Goal: Transaction & Acquisition: Obtain resource

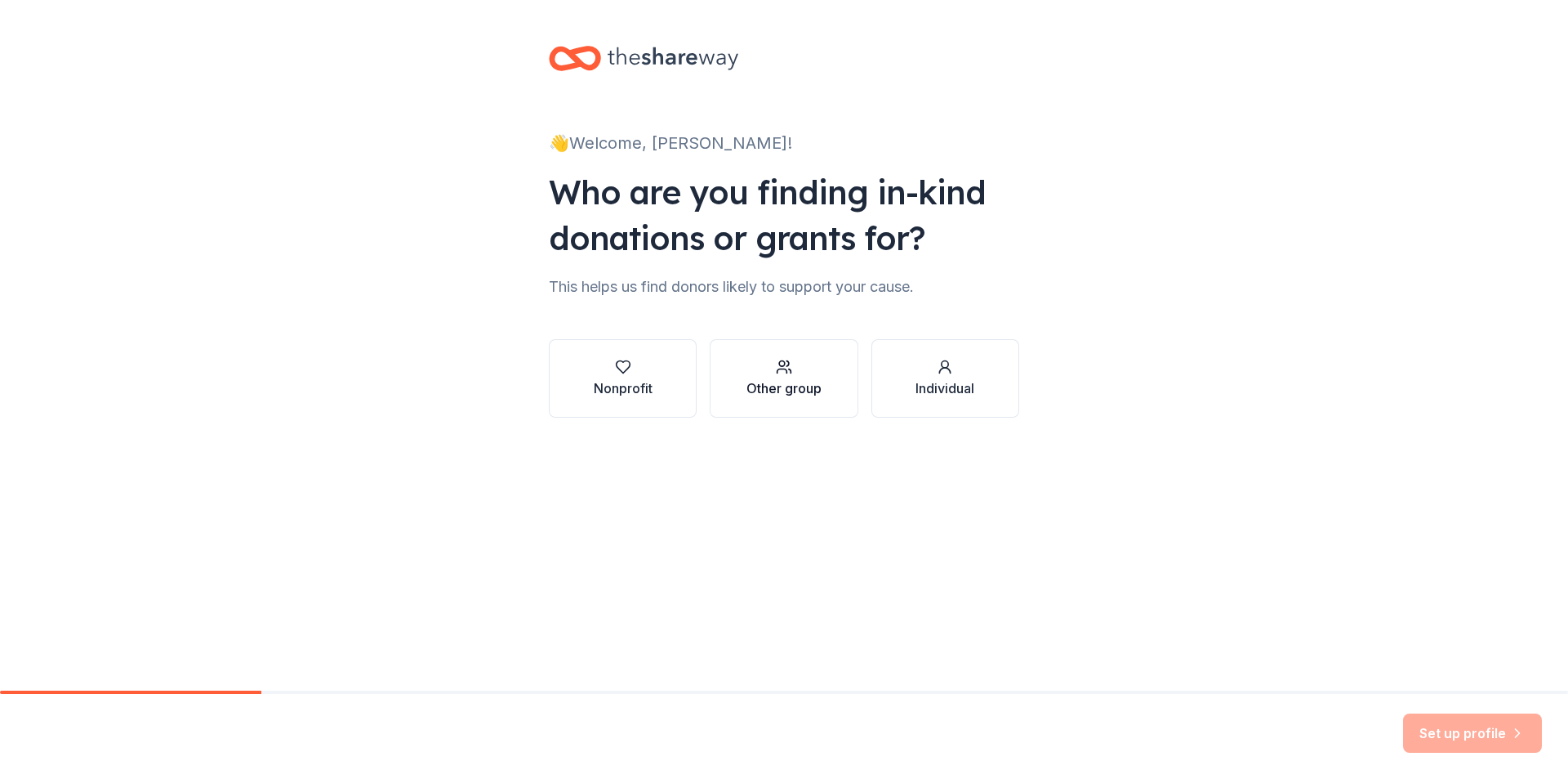
click at [760, 383] on div "Other group" at bounding box center [784, 388] width 75 height 20
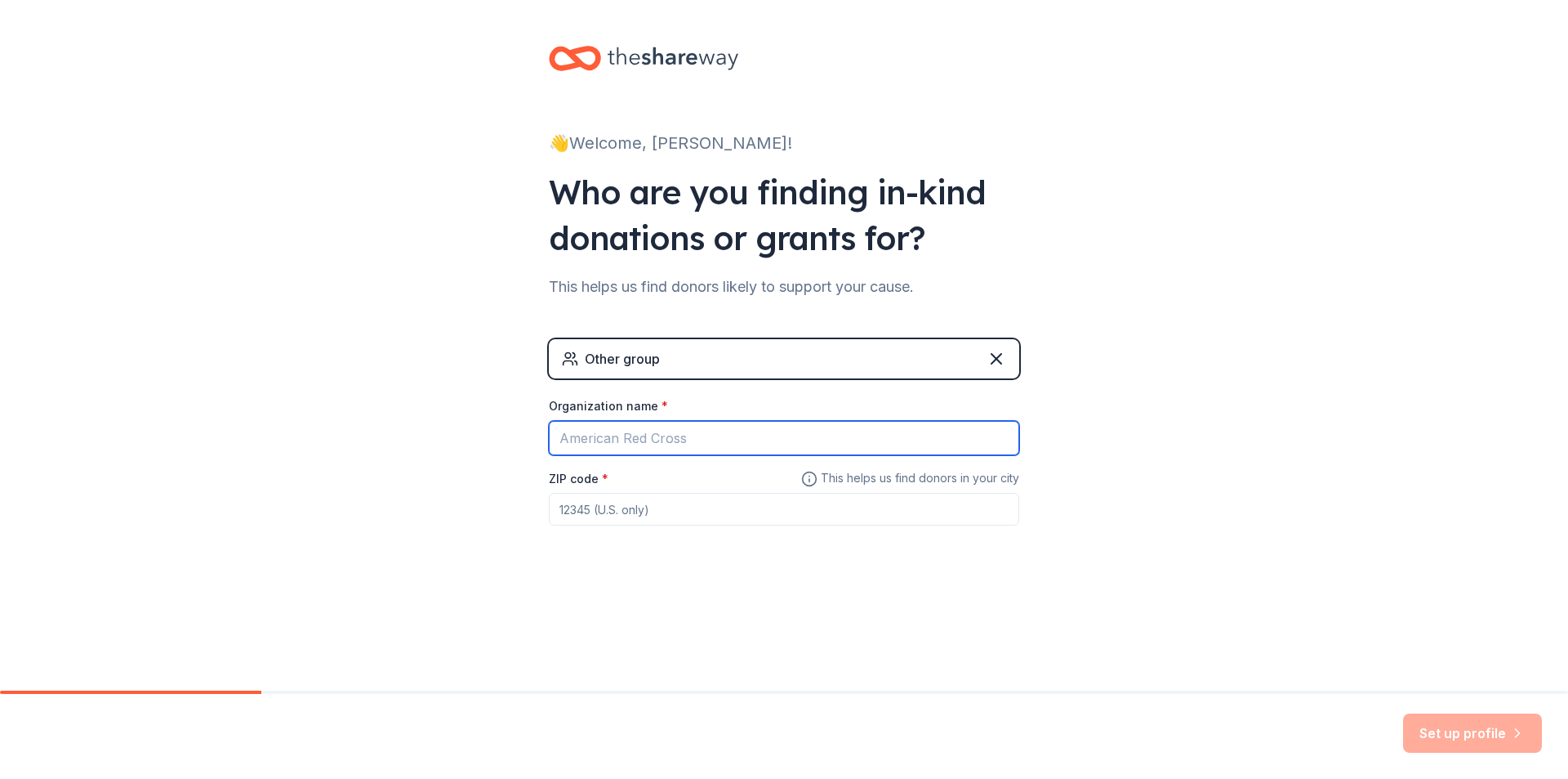
click at [722, 436] on input "Organization name *" at bounding box center [784, 438] width 471 height 34
type input "Industrial High School Floral Design Class"
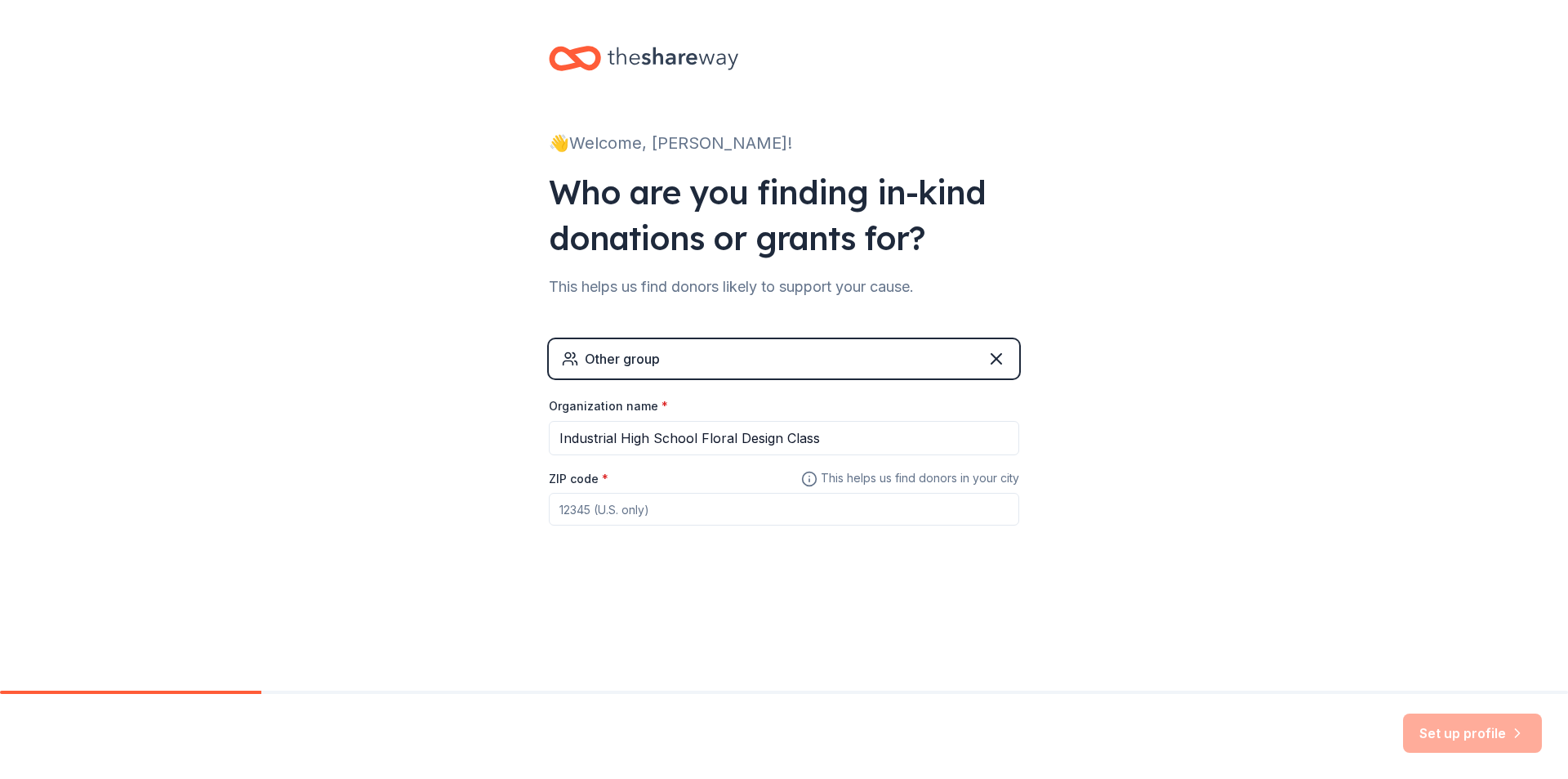
click at [652, 505] on input "ZIP code *" at bounding box center [784, 509] width 471 height 32
type input "77991"
click at [1458, 735] on button "Set up profile" at bounding box center [1472, 733] width 139 height 39
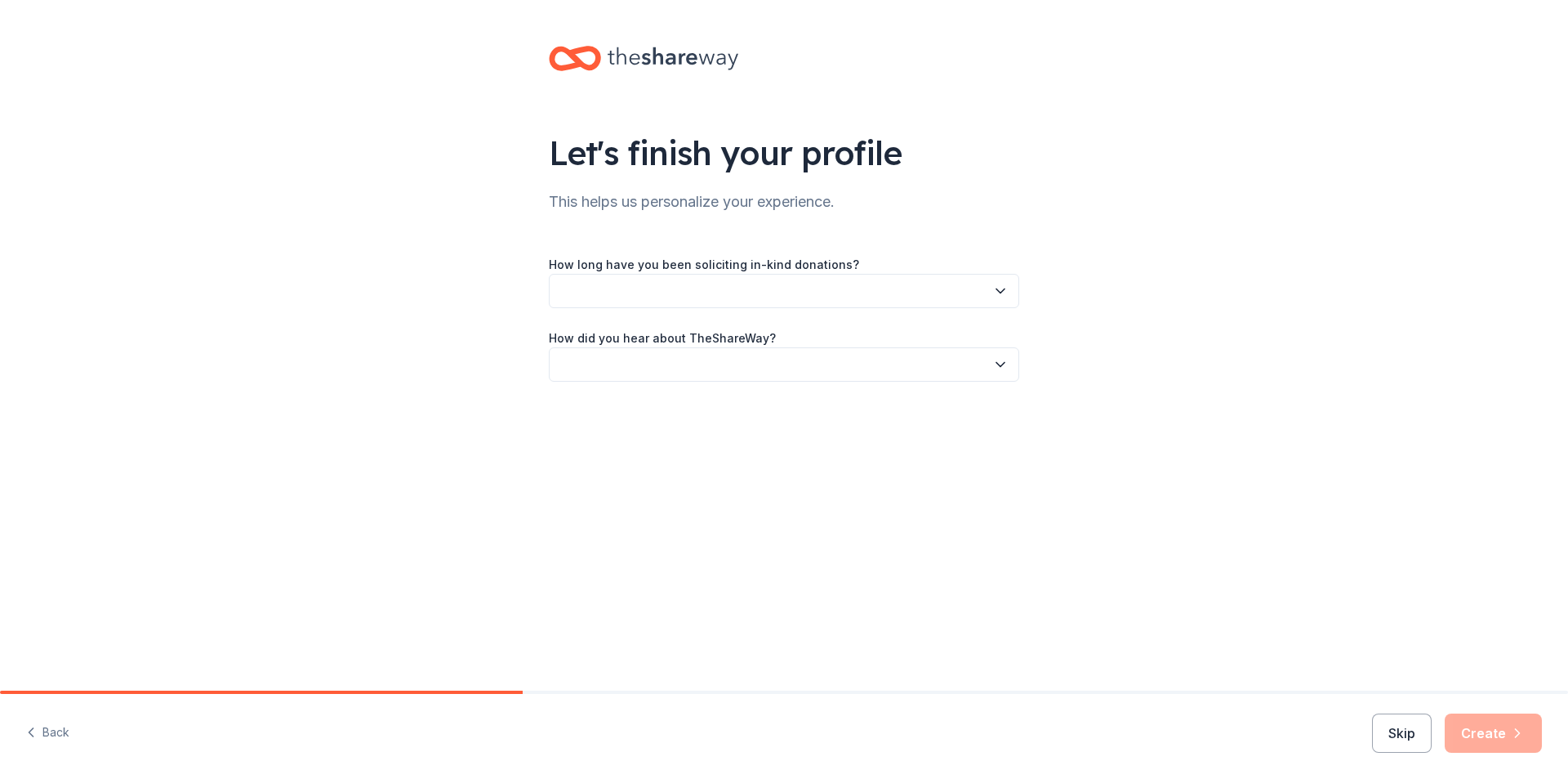
click at [698, 287] on button "button" at bounding box center [784, 291] width 471 height 34
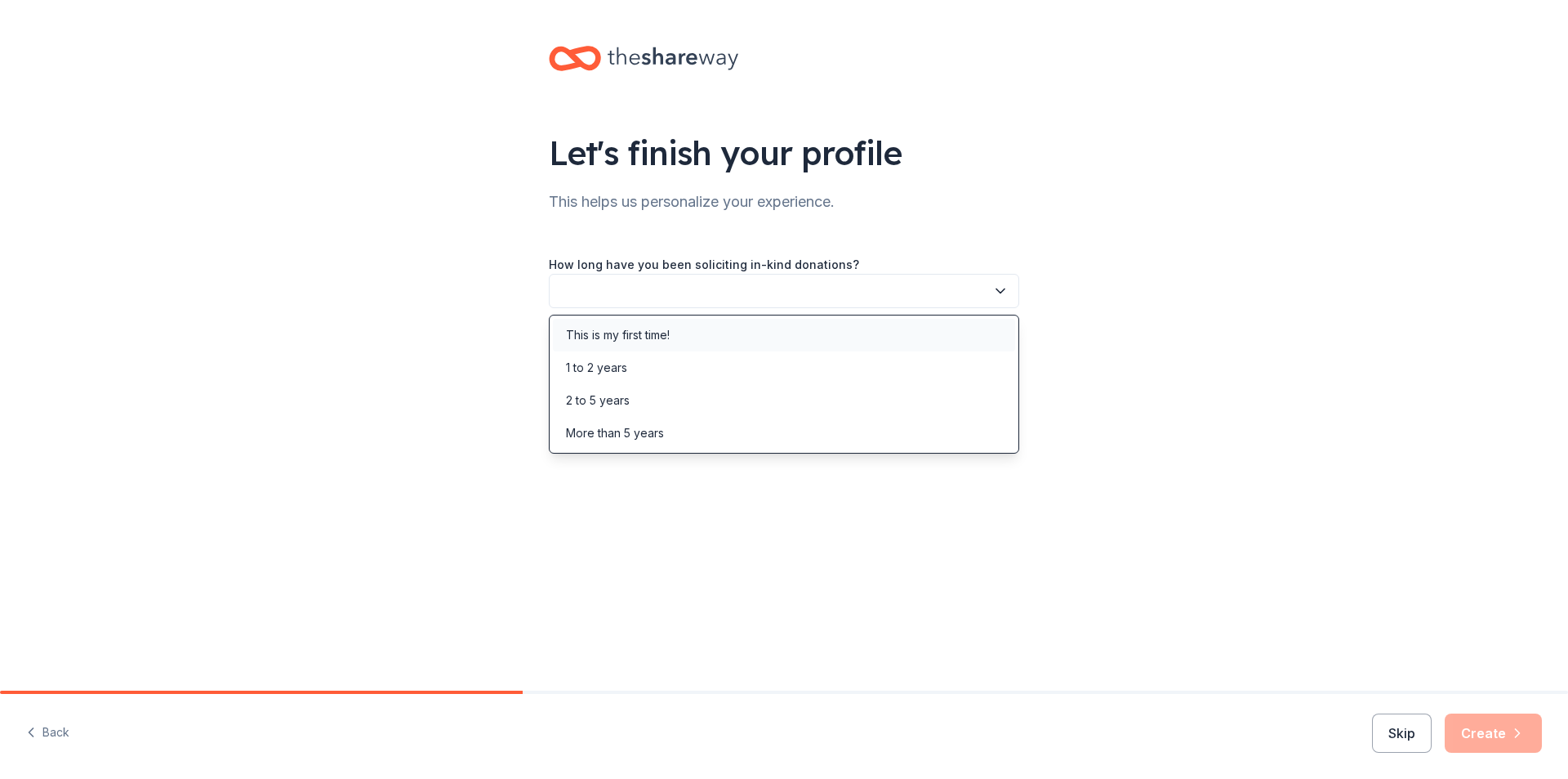
click at [644, 336] on div "This is my first time!" at bounding box center [618, 335] width 104 height 20
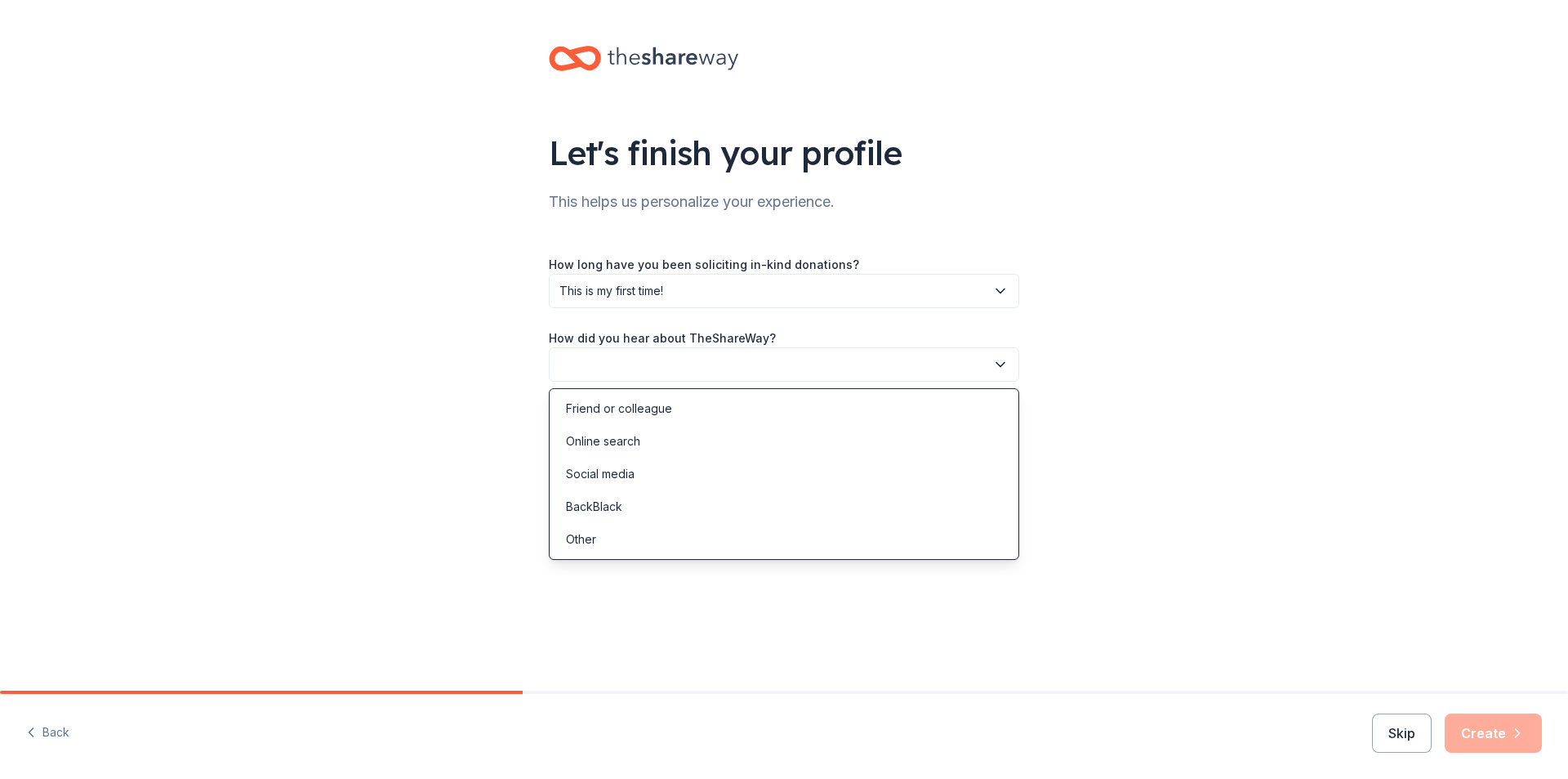
click at [712, 355] on button "button" at bounding box center [784, 364] width 471 height 34
click at [601, 442] on div "Online search" at bounding box center [602, 441] width 74 height 20
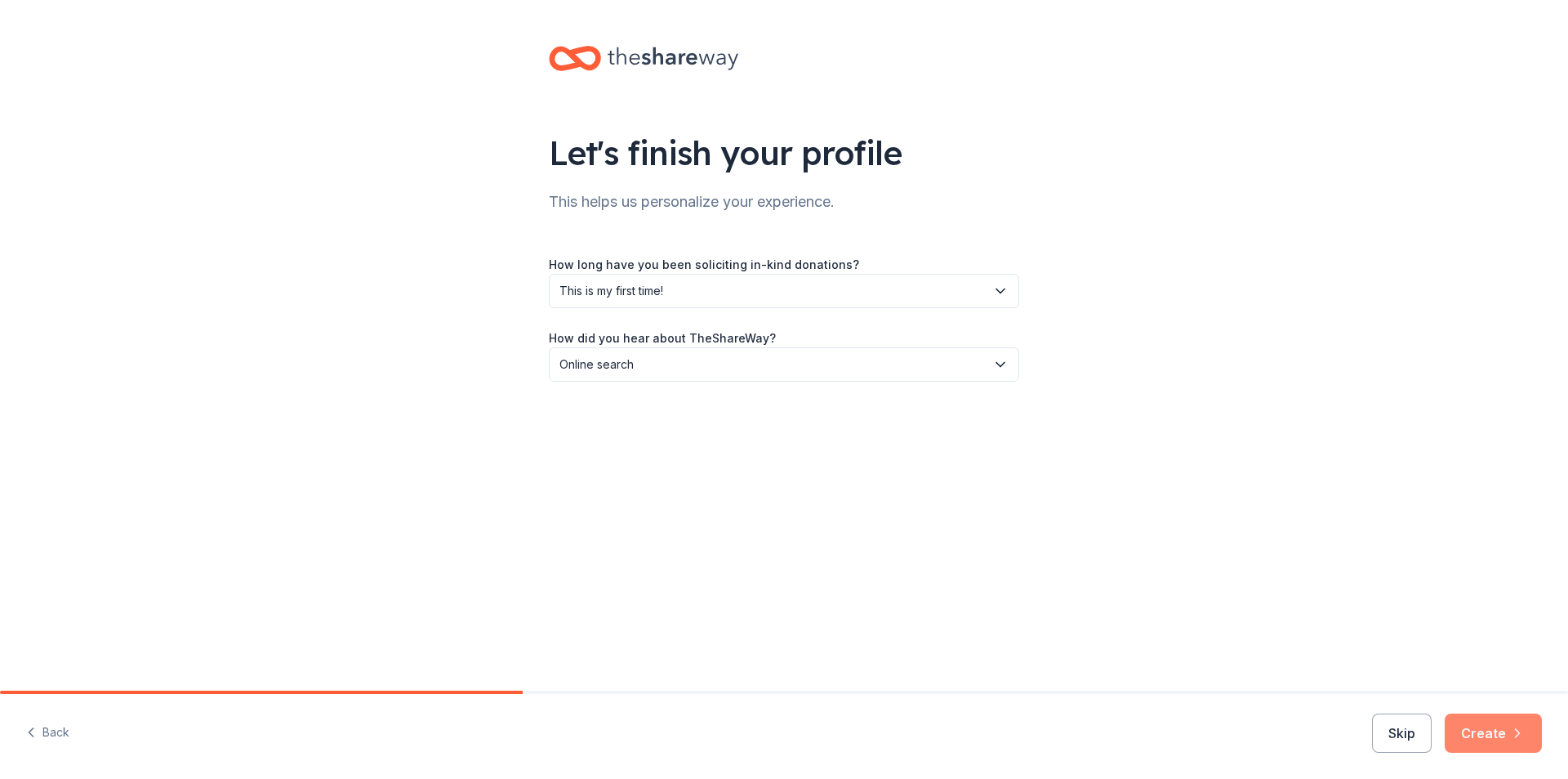
click at [1481, 726] on button "Create" at bounding box center [1493, 733] width 98 height 39
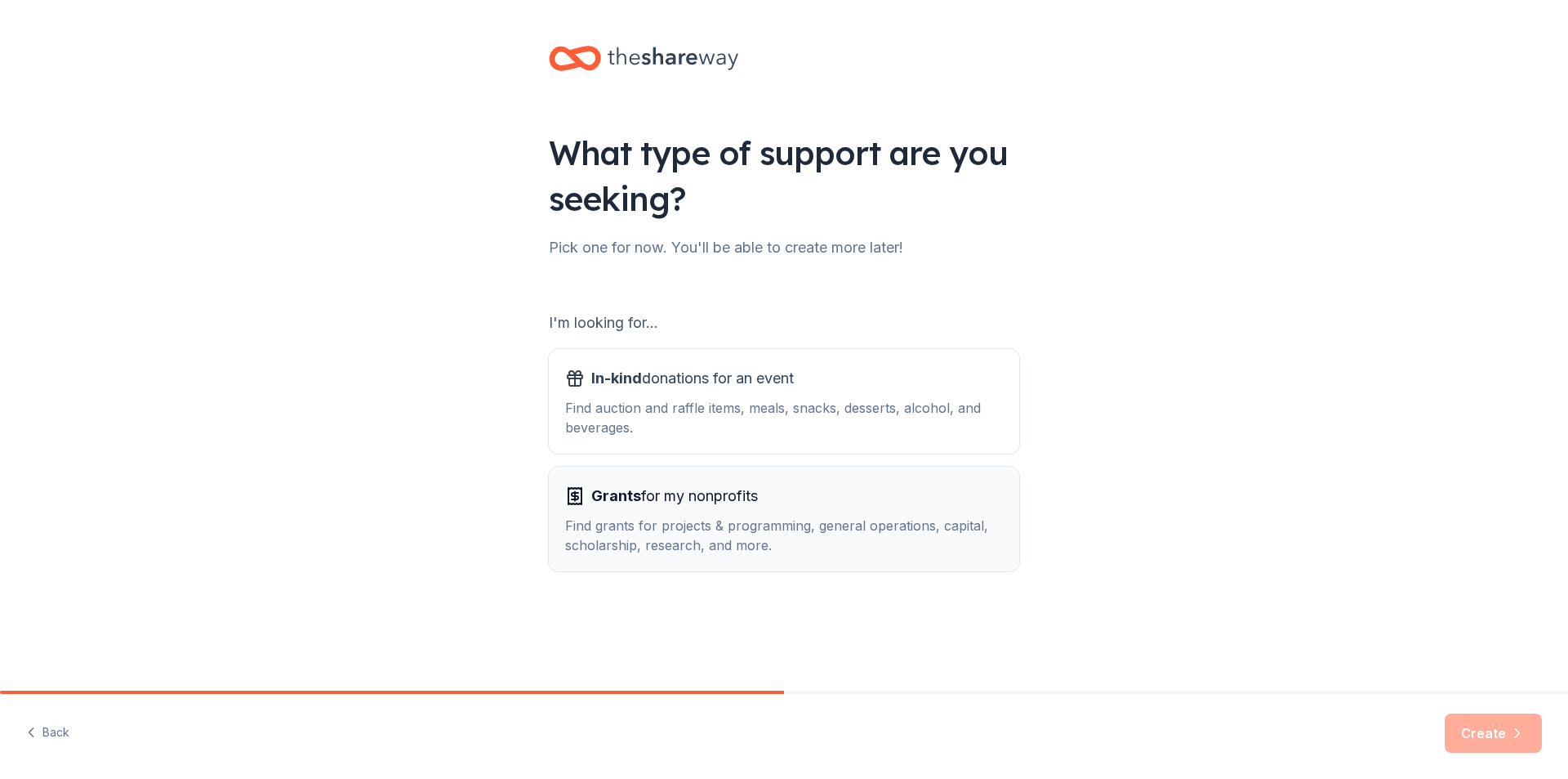
click at [643, 498] on span "Grants for my nonprofits" at bounding box center [675, 495] width 166 height 26
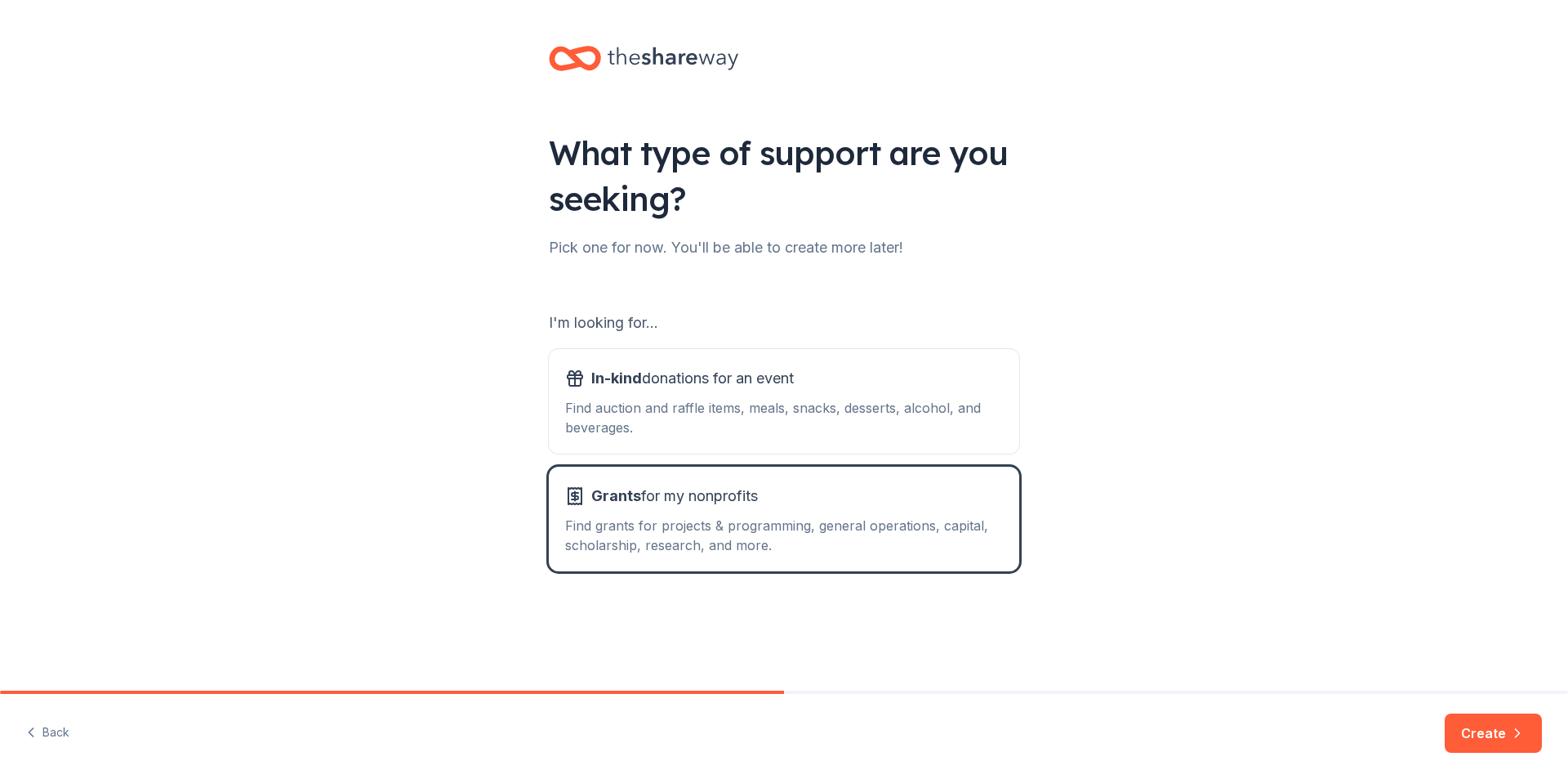
click at [1515, 728] on icon "button" at bounding box center [1517, 732] width 16 height 16
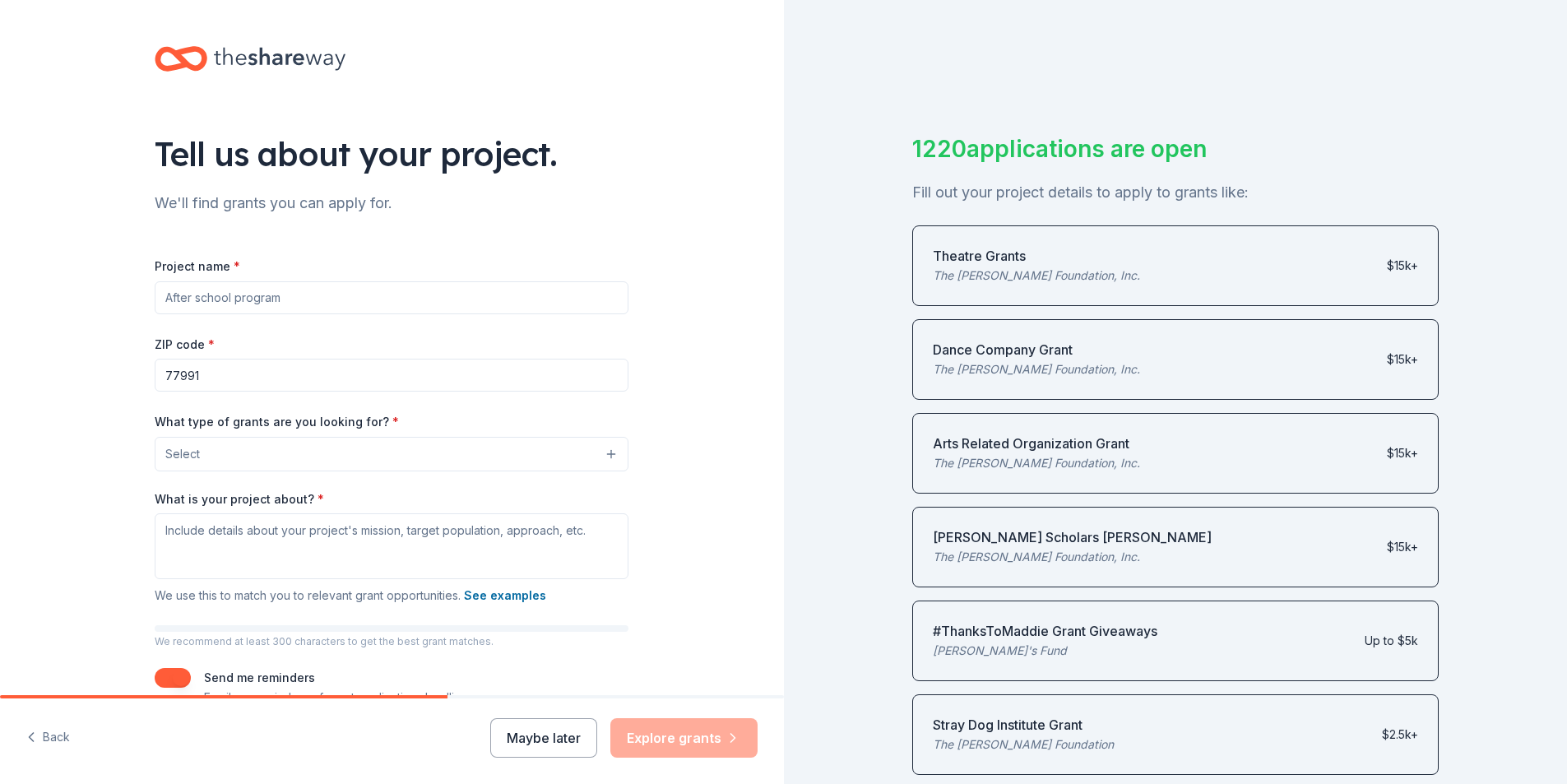
click at [275, 297] on input "Project name *" at bounding box center [392, 297] width 474 height 32
type input "Floral Design Class"
click at [600, 454] on button "Select" at bounding box center [395, 453] width 474 height 34
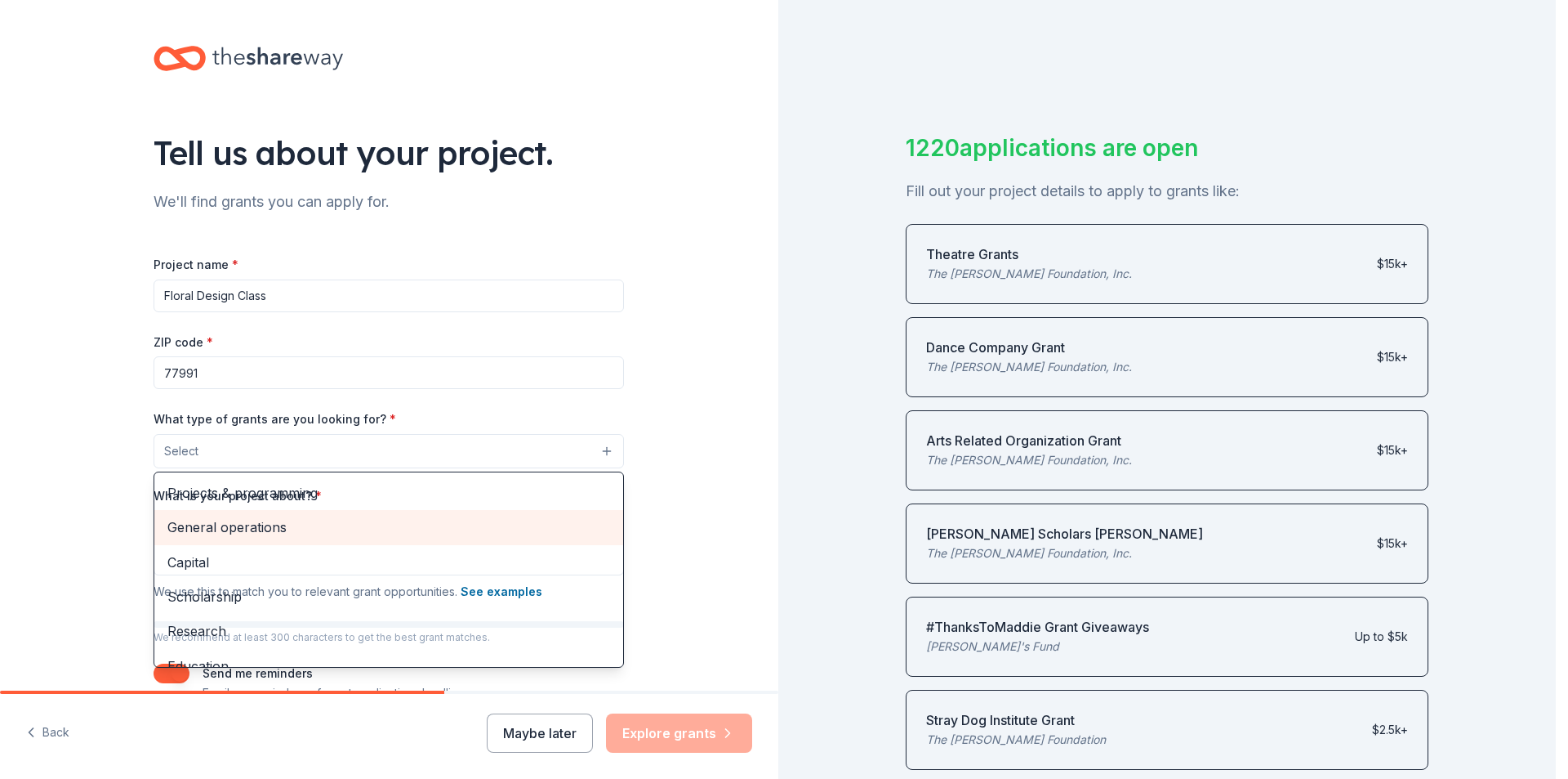
click at [262, 522] on span "General operations" at bounding box center [388, 527] width 443 height 21
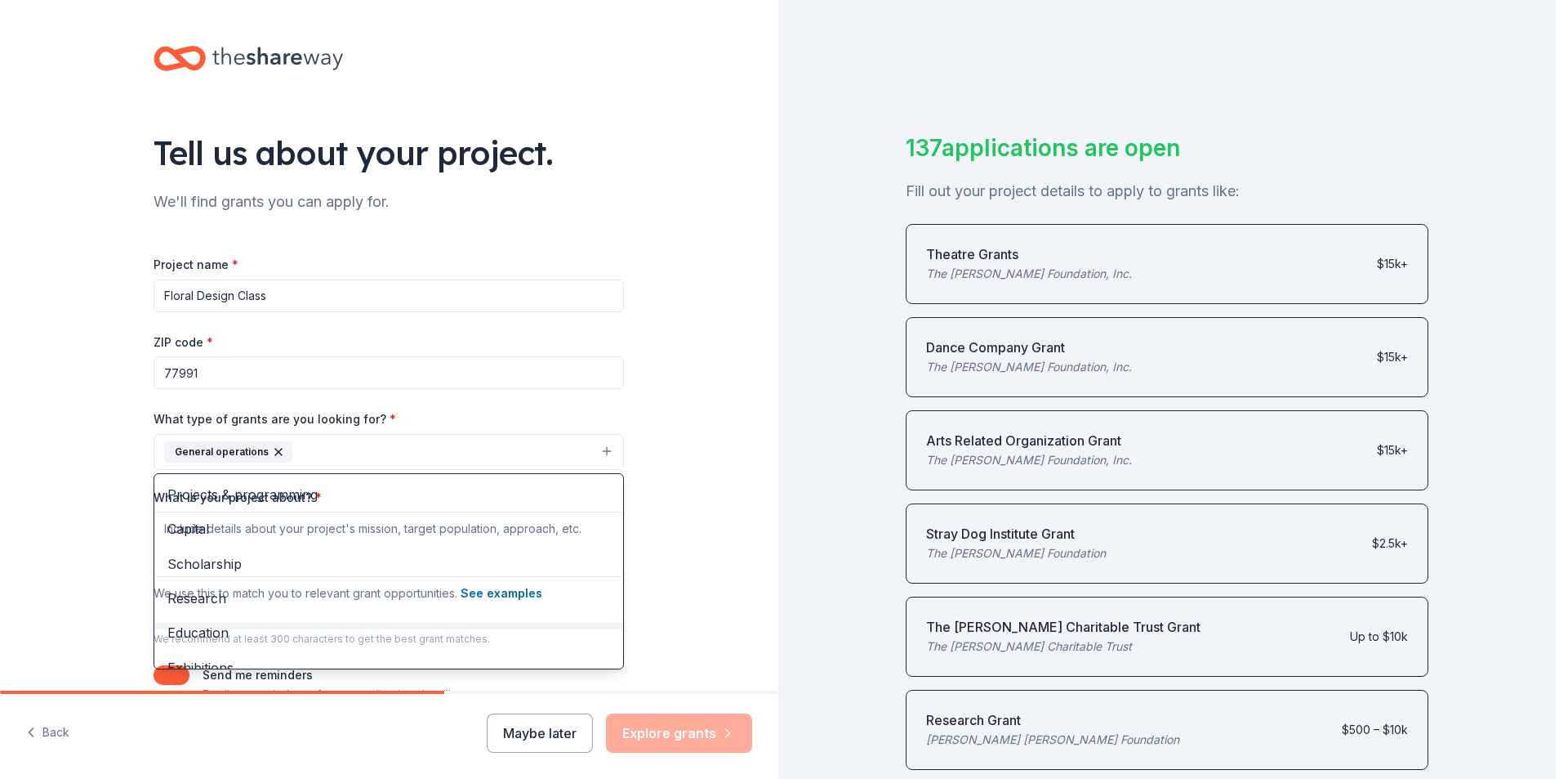
click at [672, 549] on div "Tell us about your project. We'll find grants you can apply for. Project name *…" at bounding box center [389, 391] width 779 height 783
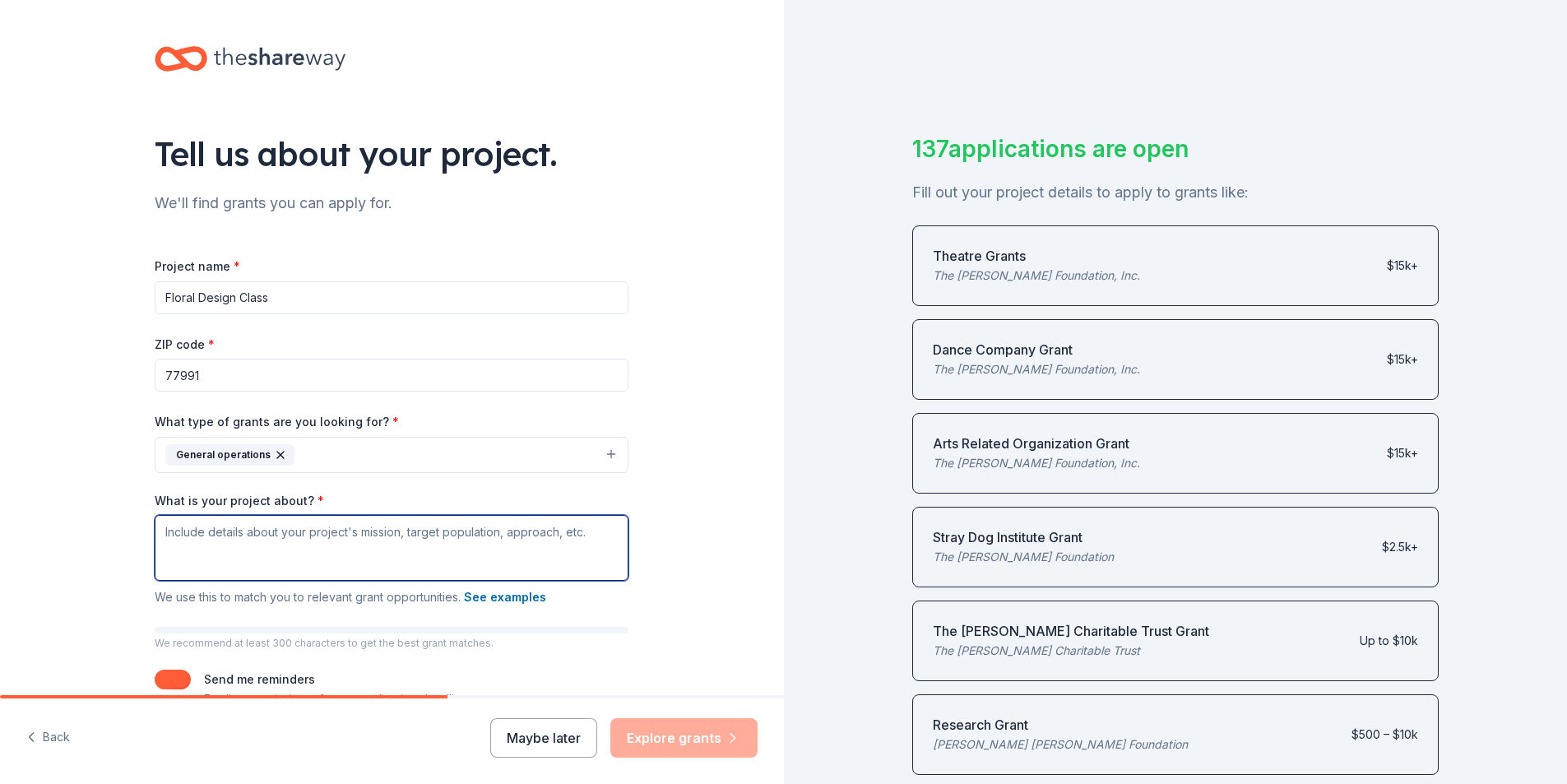
click at [280, 530] on textarea "What is your project about? *" at bounding box center [392, 547] width 474 height 66
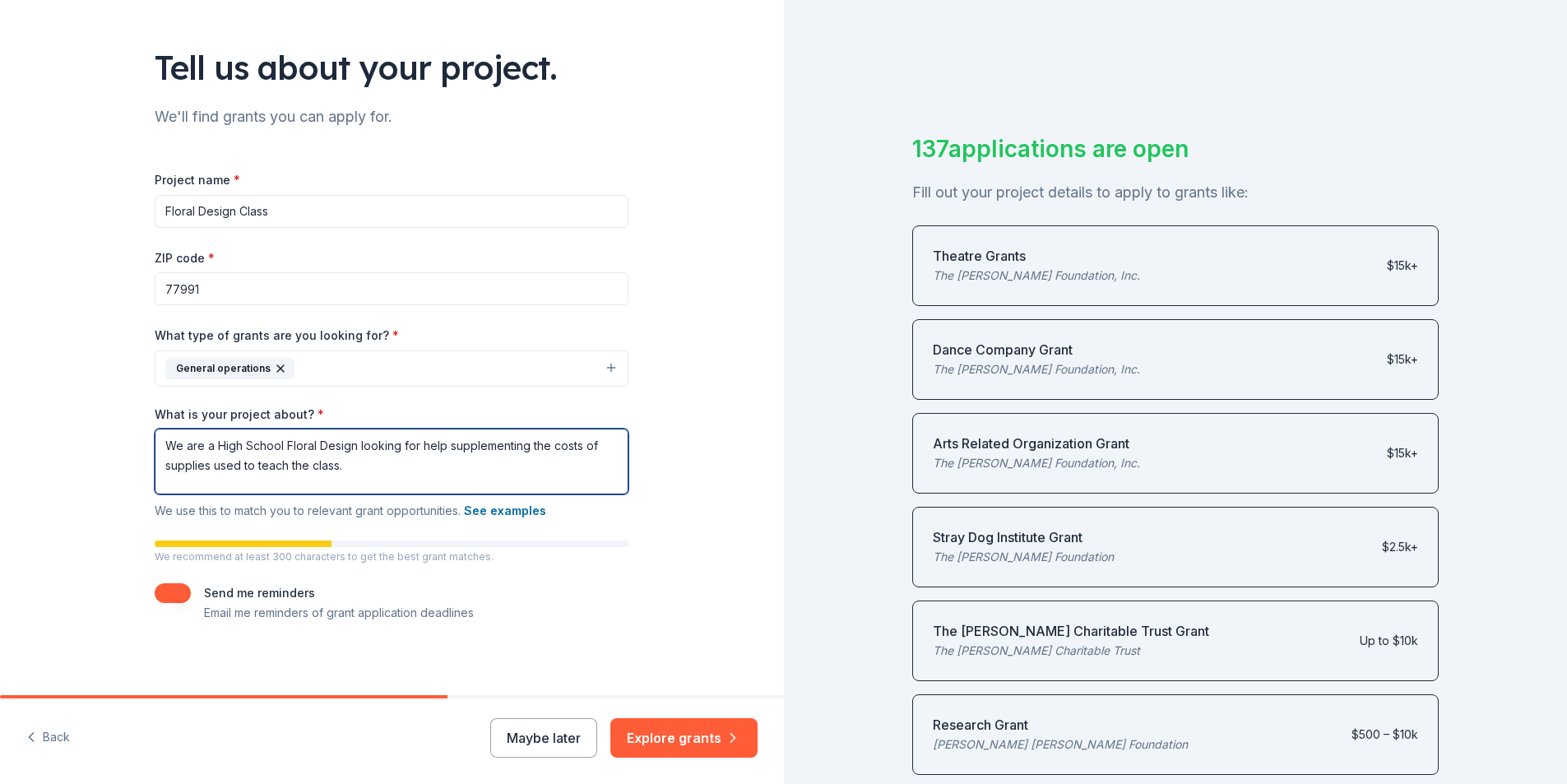
scroll to position [93, 0]
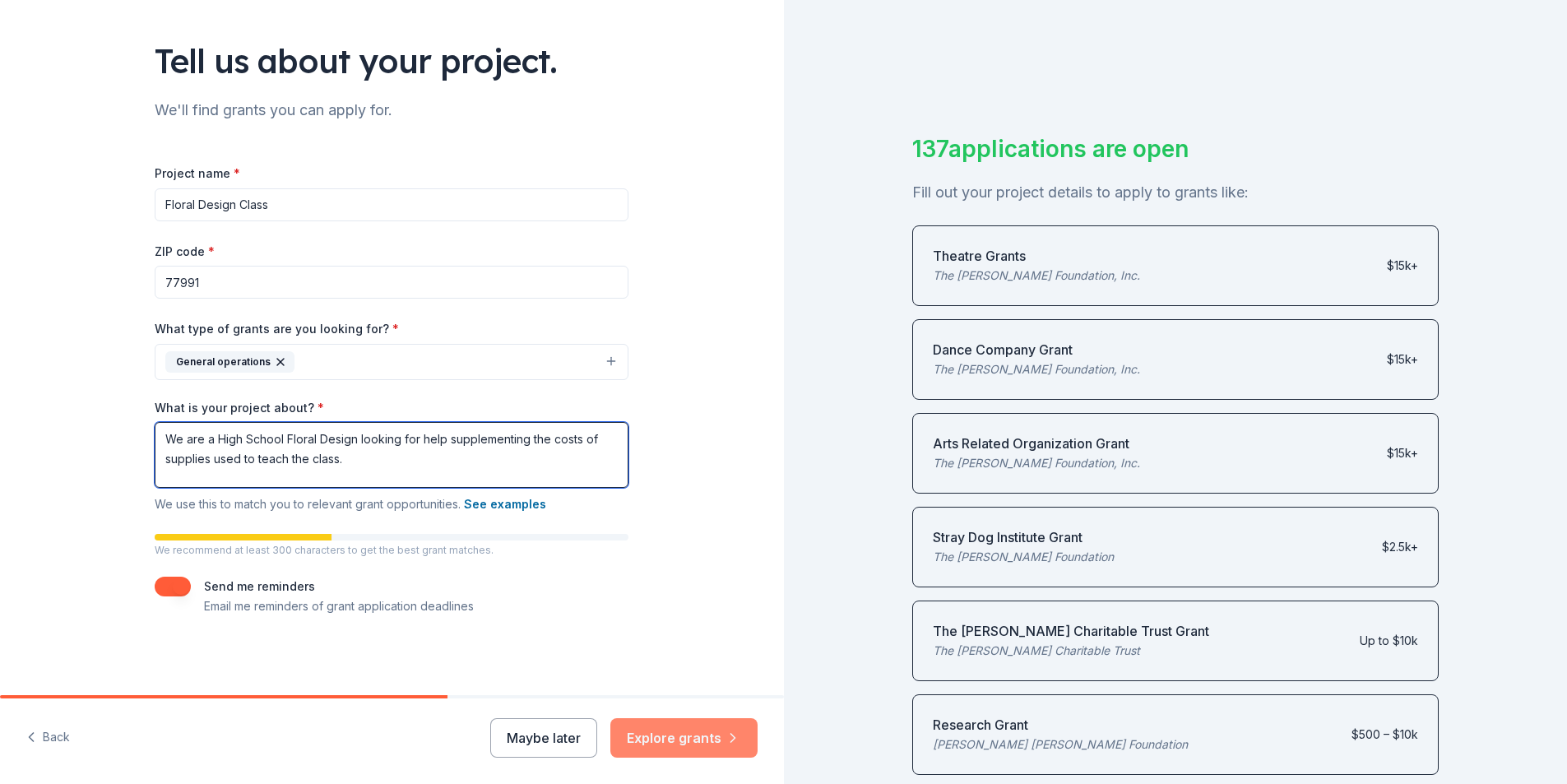
type textarea "We are a High School Floral Design looking for help supplementing the costs of …"
click at [694, 734] on button "Explore grants" at bounding box center [683, 738] width 147 height 40
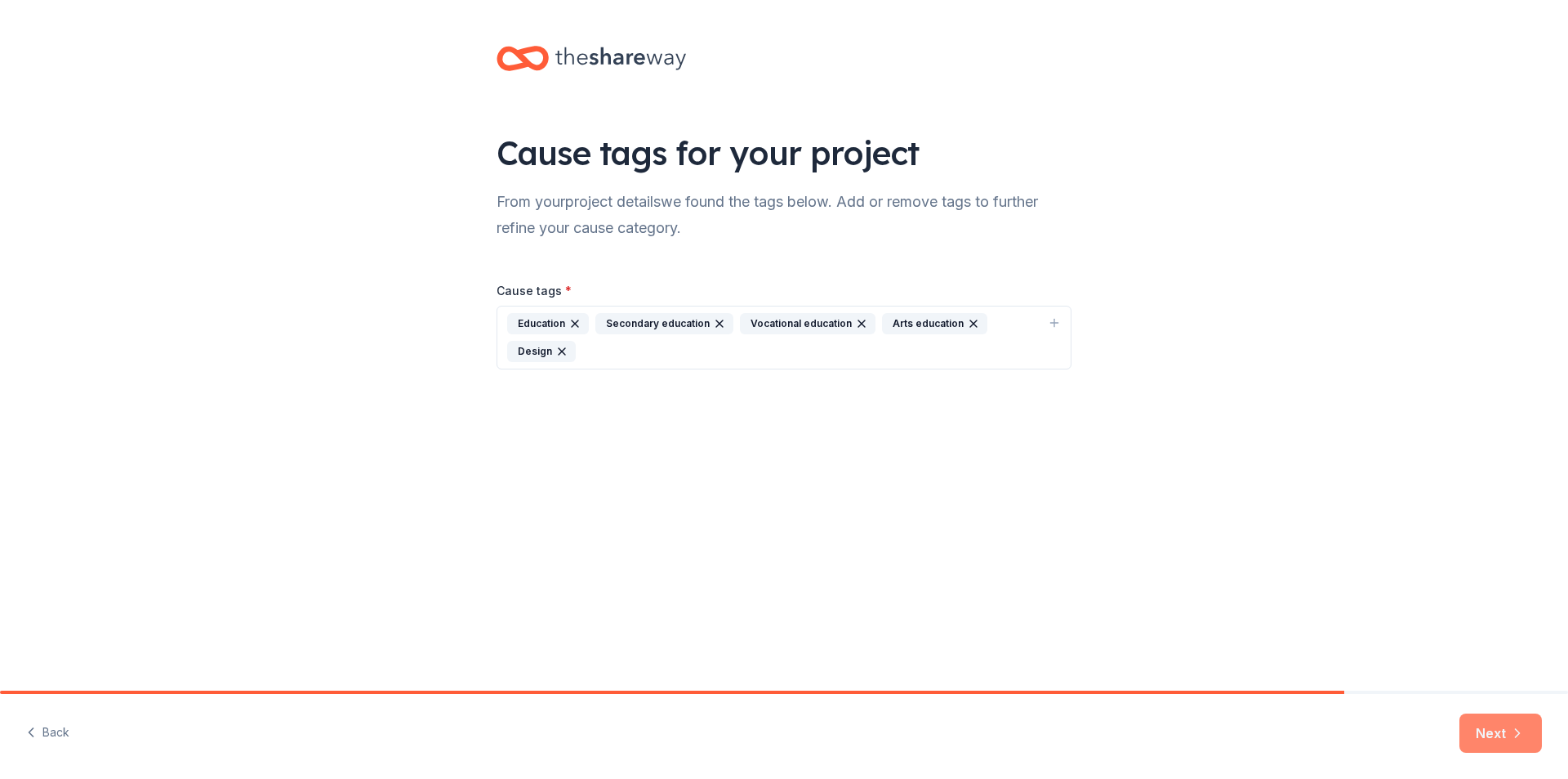
click at [1493, 732] on button "Next" at bounding box center [1500, 733] width 82 height 39
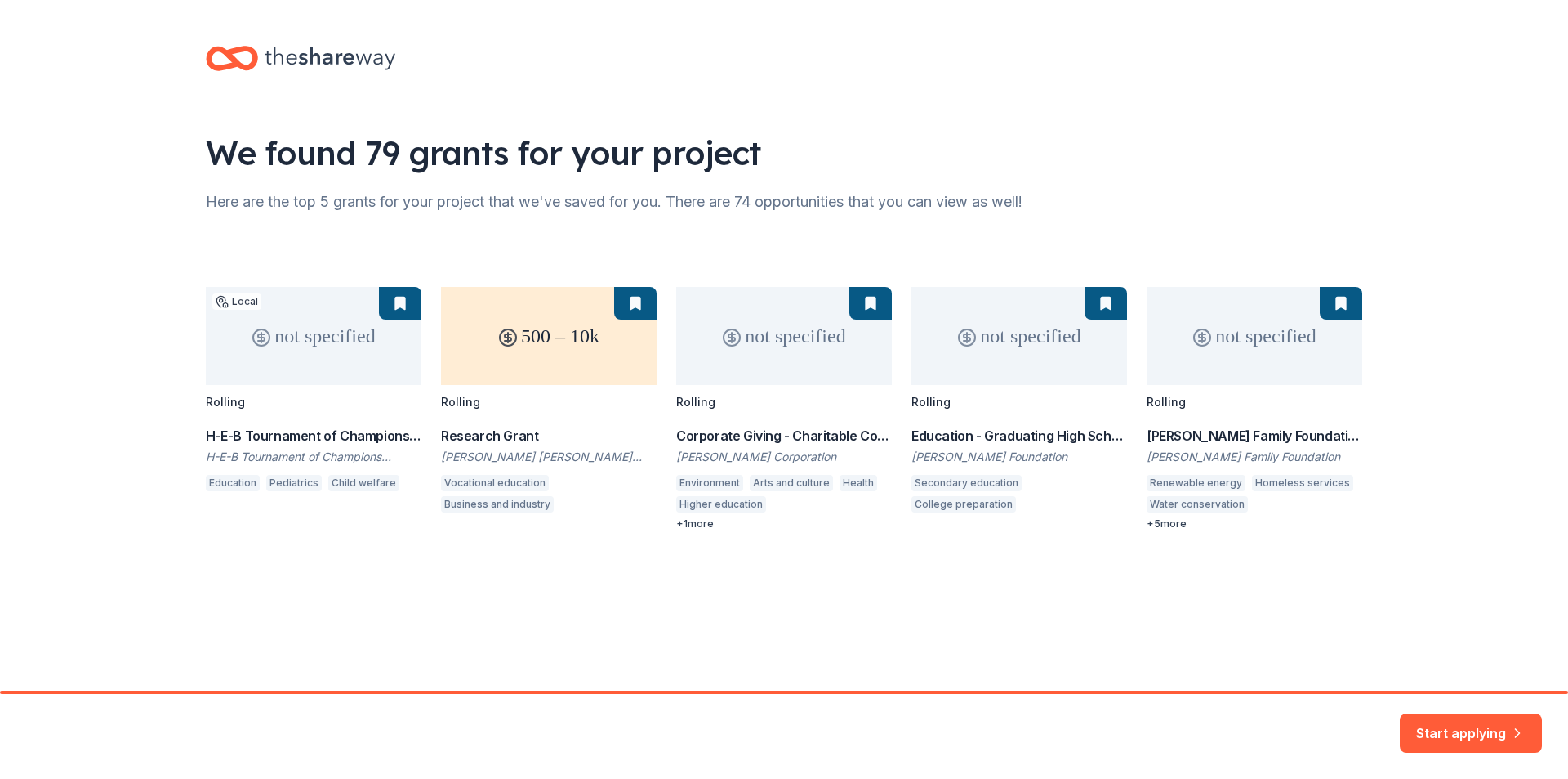
click at [485, 435] on div "not specified Local Rolling H-E-B Tournament of Champions Grant H-E-B Tournamen…" at bounding box center [784, 408] width 1156 height 244
click at [1495, 726] on button "Start applying" at bounding box center [1470, 723] width 142 height 39
click at [1489, 723] on div "Start applying" at bounding box center [1470, 733] width 142 height 39
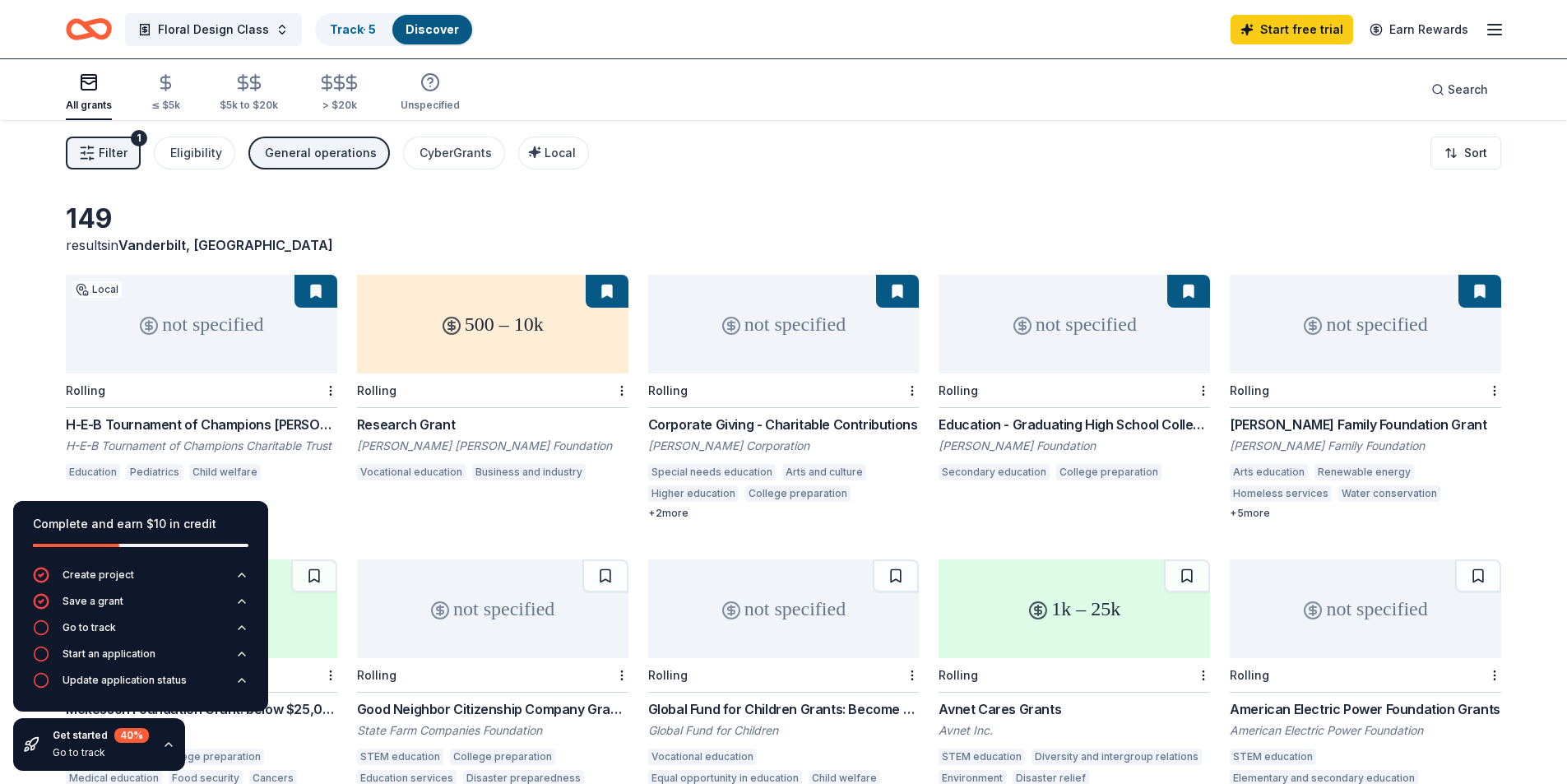
click at [455, 368] on div "500 – 10k" at bounding box center [492, 324] width 271 height 98
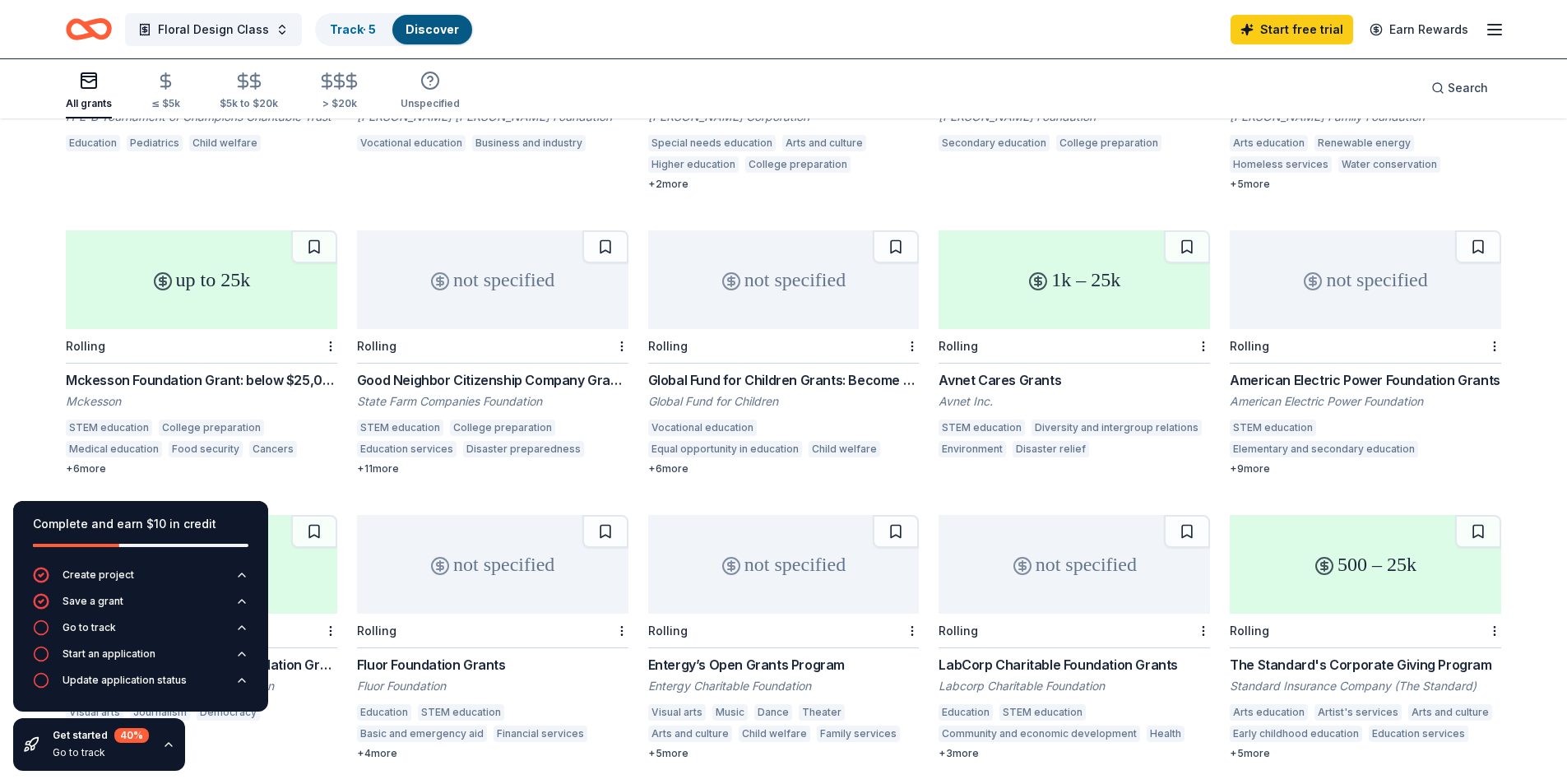
scroll to position [82, 0]
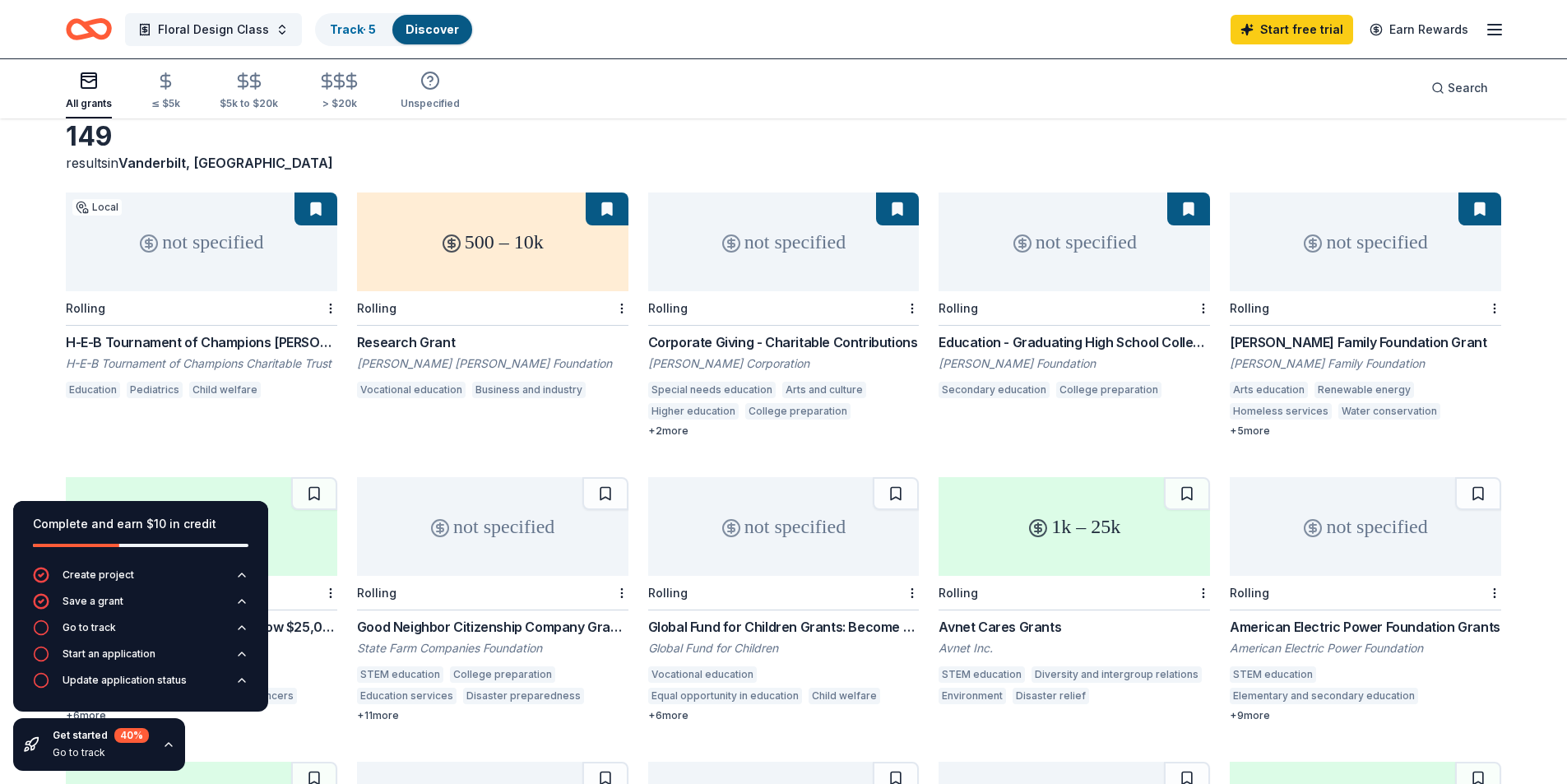
click at [206, 272] on div "not specified" at bounding box center [201, 242] width 271 height 98
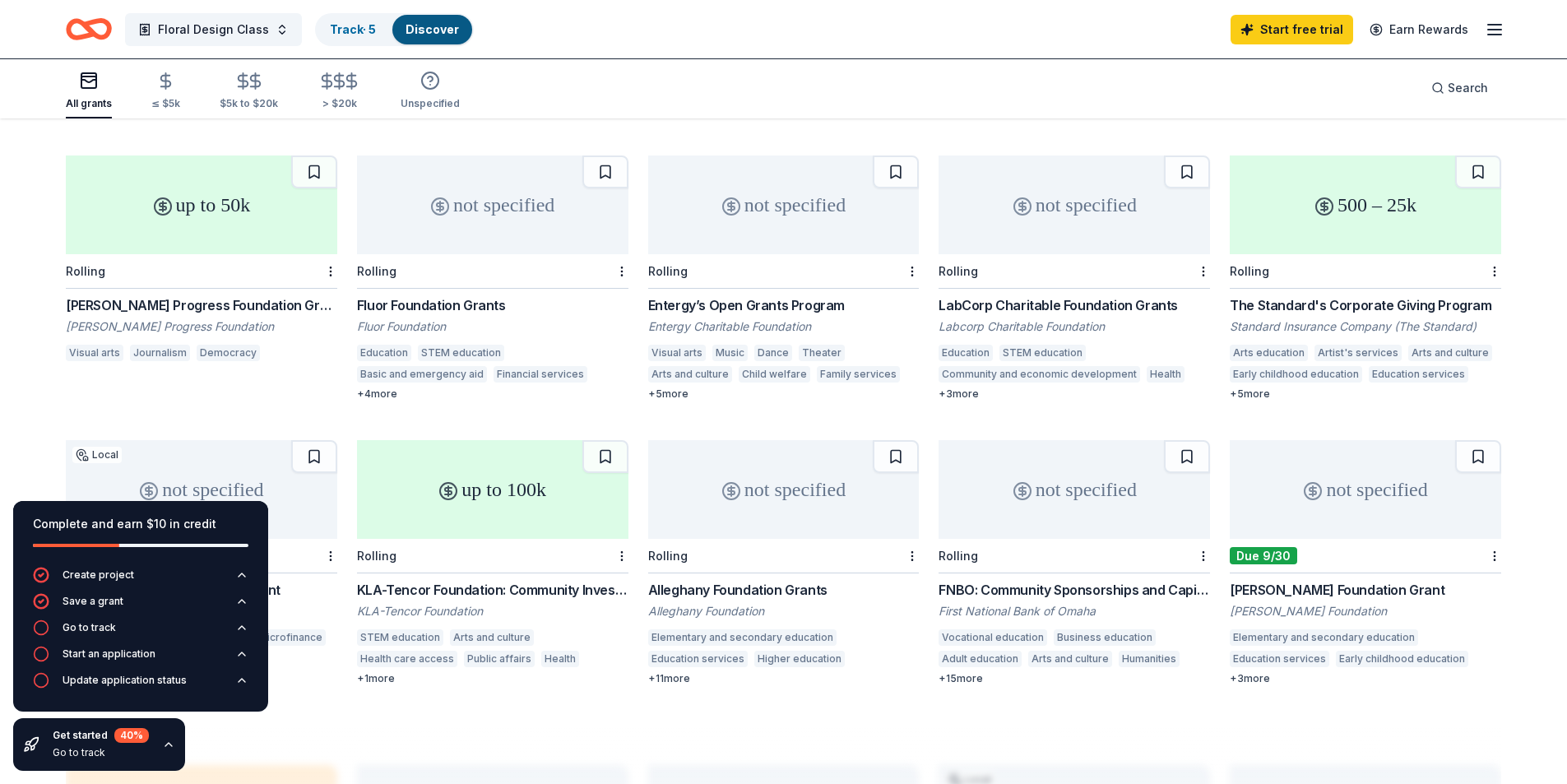
scroll to position [384, 0]
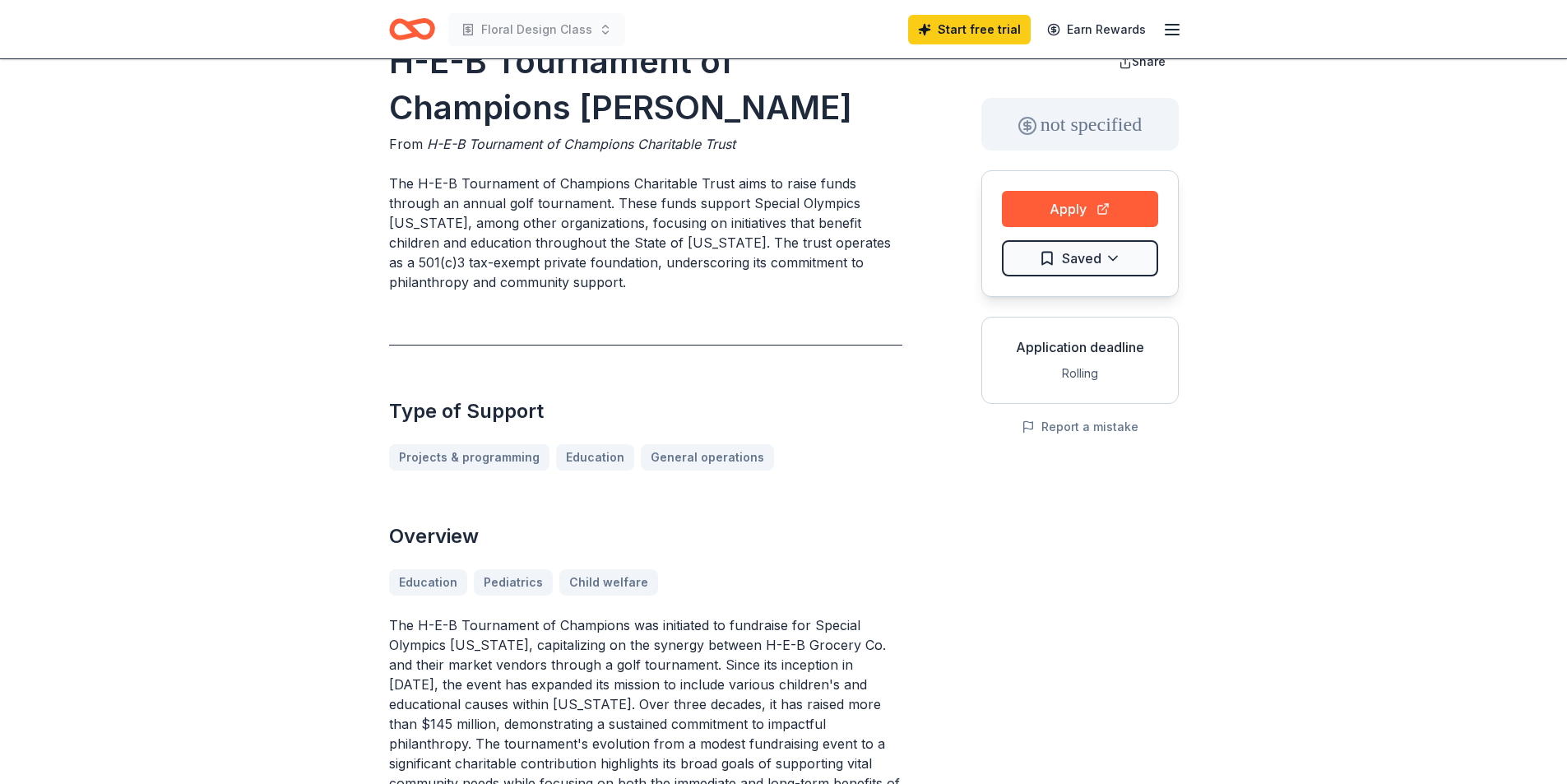
scroll to position [82, 0]
